Goal: Task Accomplishment & Management: Manage account settings

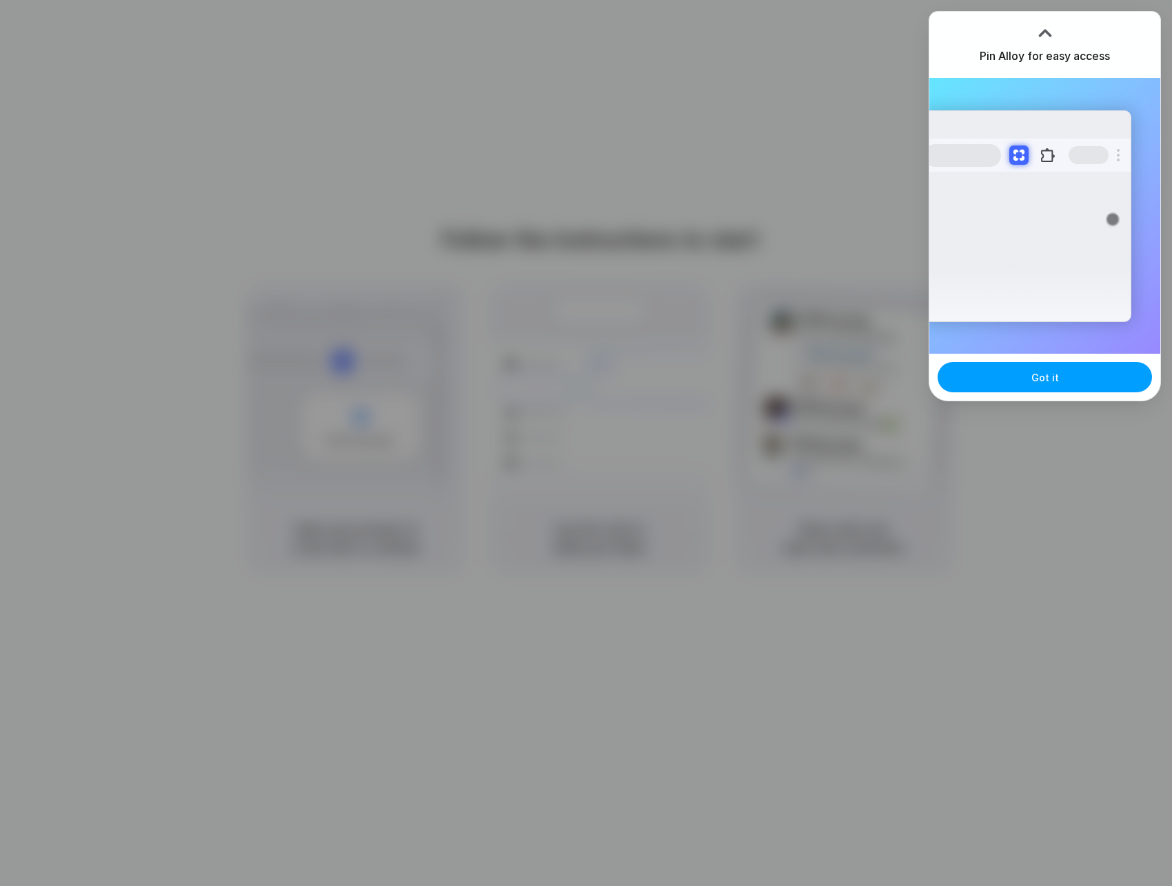
click at [1053, 377] on span "Got it" at bounding box center [1045, 377] width 28 height 14
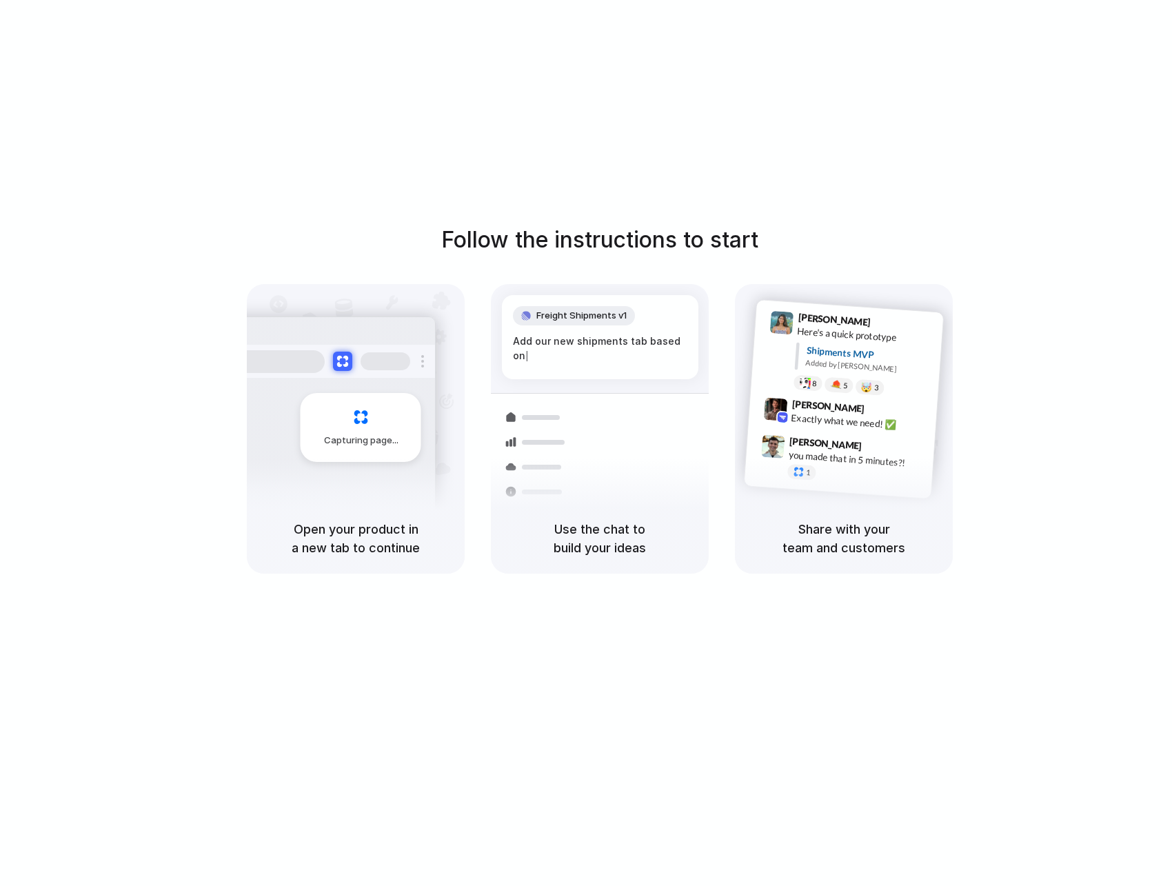
click at [792, 454] on div "you made that in 5 minutes?!" at bounding box center [857, 458] width 138 height 23
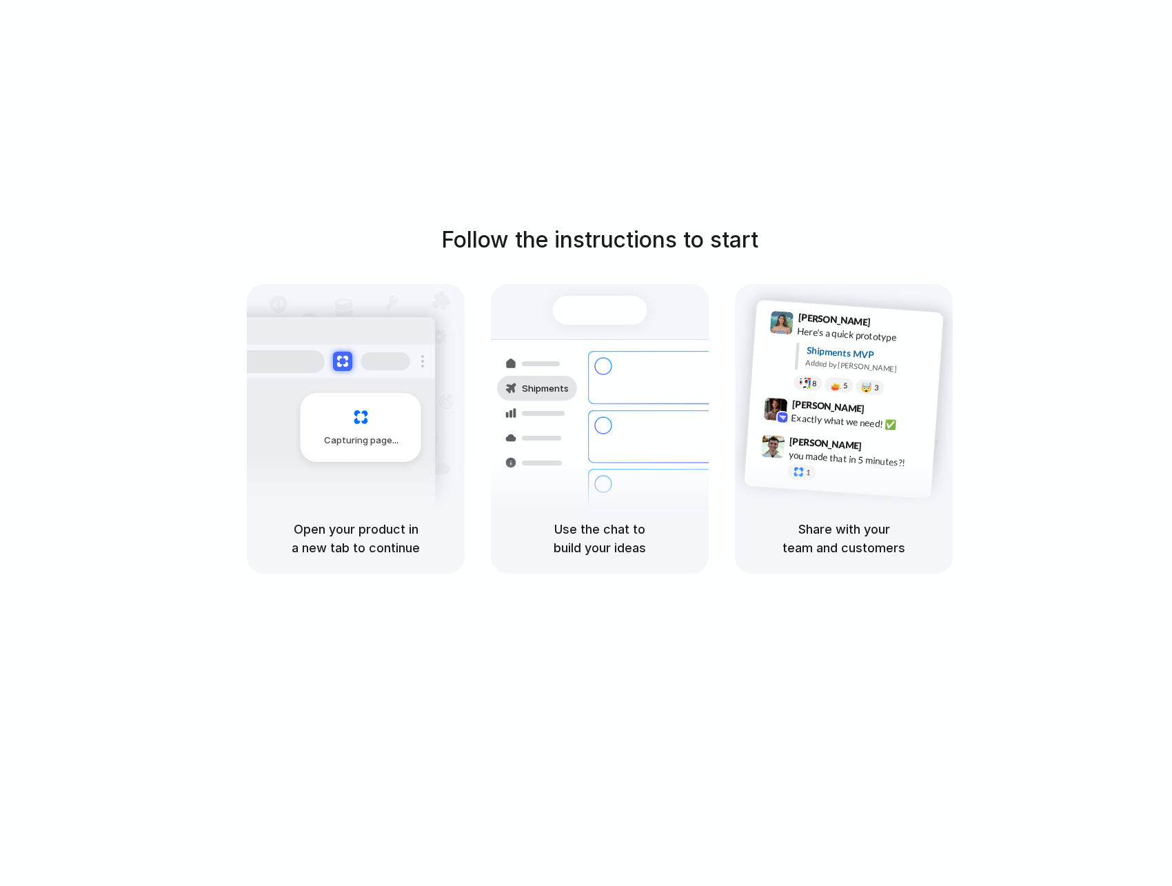
click at [841, 194] on div "Follow the instructions to start Capturing page Open your product in a new tab …" at bounding box center [600, 457] width 1200 height 914
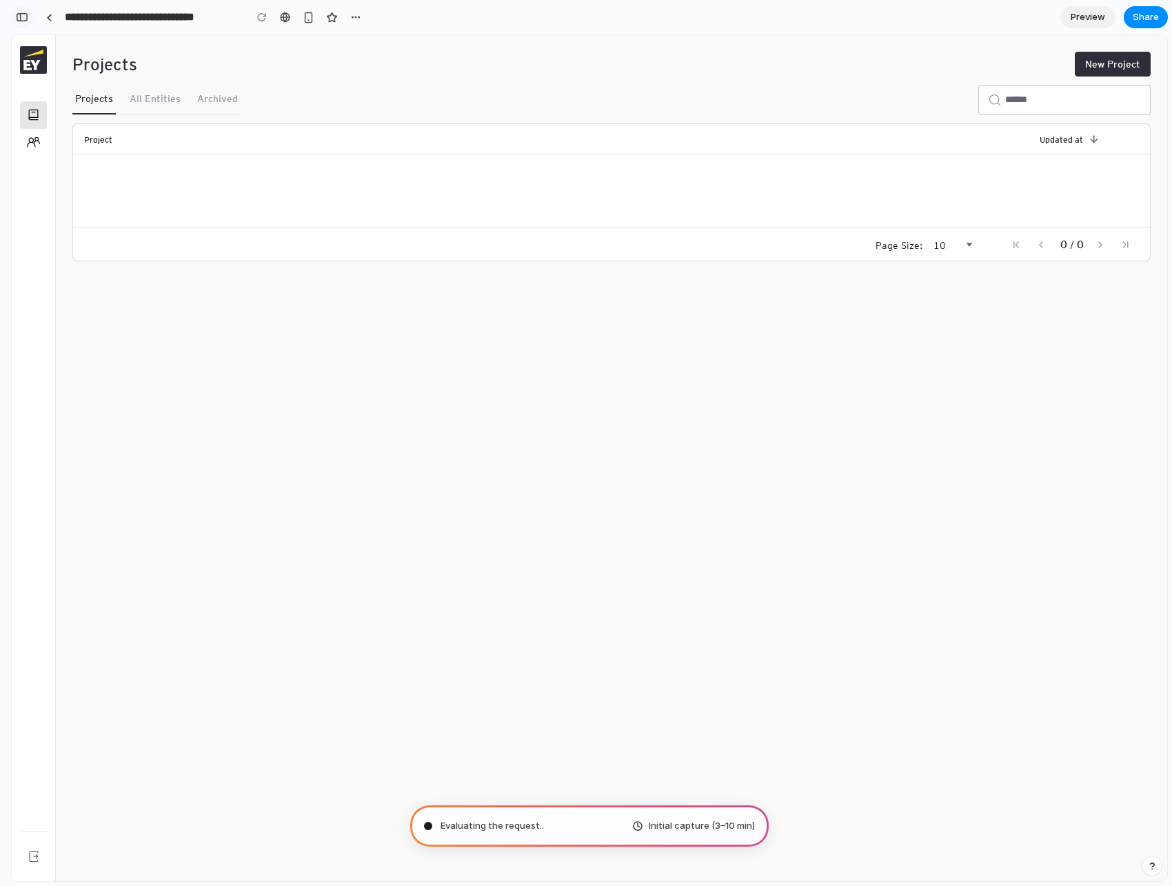
click at [19, 18] on div "button" at bounding box center [22, 17] width 12 height 10
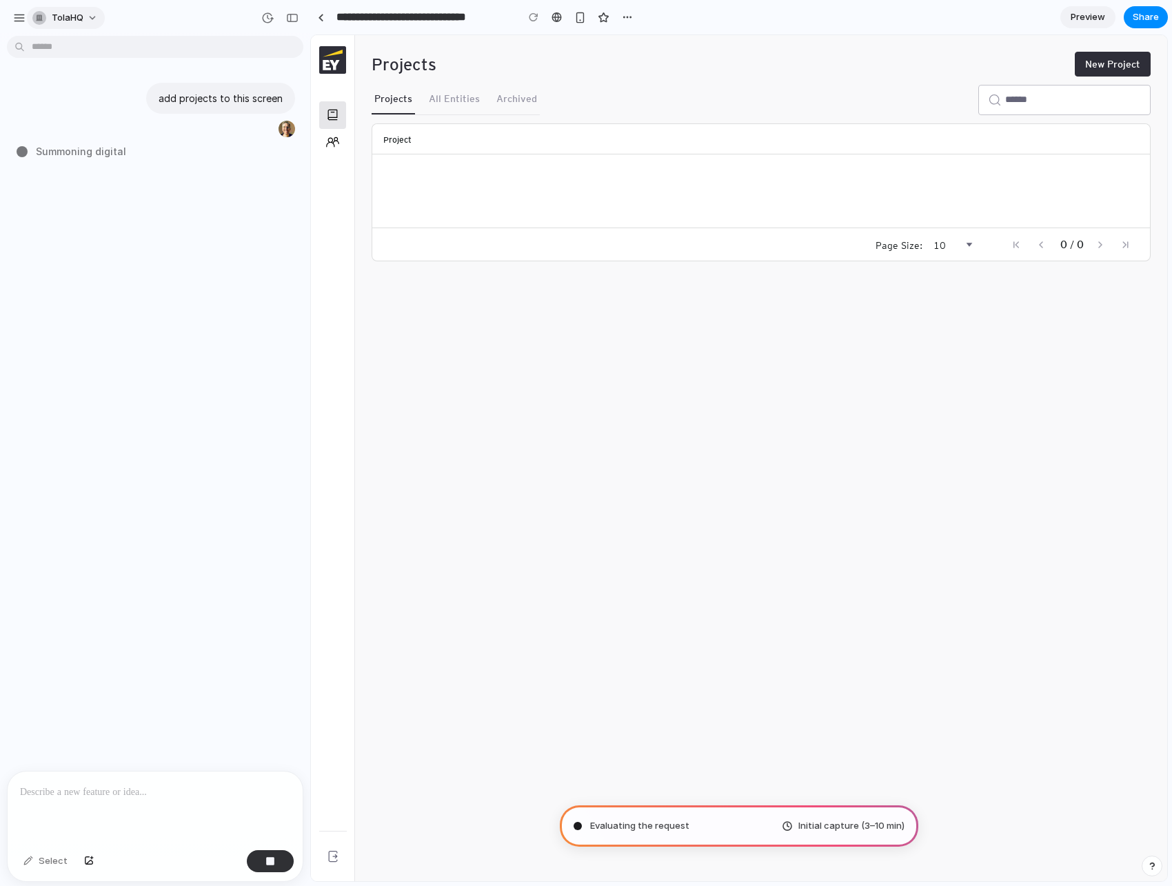
click at [67, 22] on span "TolaHQ" at bounding box center [68, 18] width 32 height 14
click at [73, 48] on span "Settings" at bounding box center [71, 49] width 38 height 14
click at [279, 860] on button "button" at bounding box center [270, 861] width 47 height 22
